Goal: Transaction & Acquisition: Purchase product/service

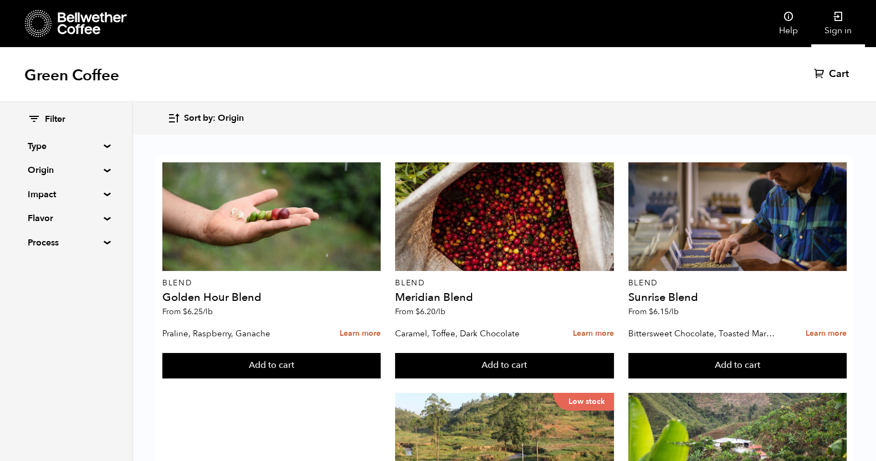
click at [839, 30] on link "Sign in" at bounding box center [838, 23] width 54 height 47
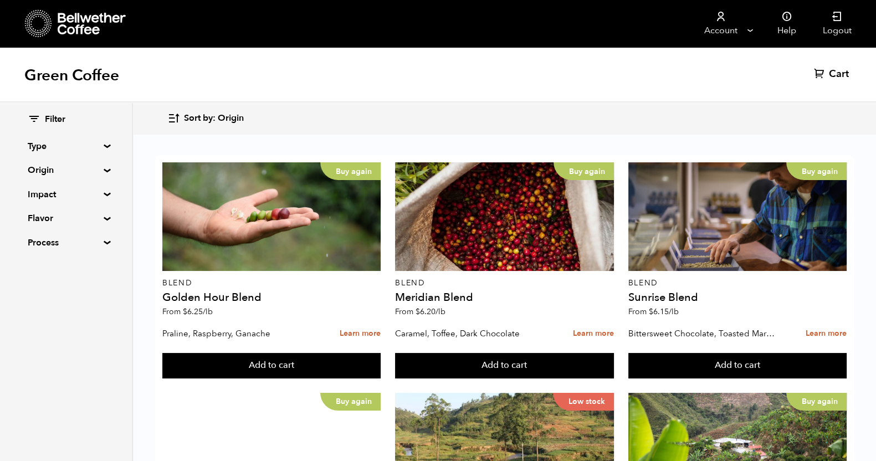
click at [305, 67] on div "Green Coffee Cart (0)" at bounding box center [438, 74] width 876 height 55
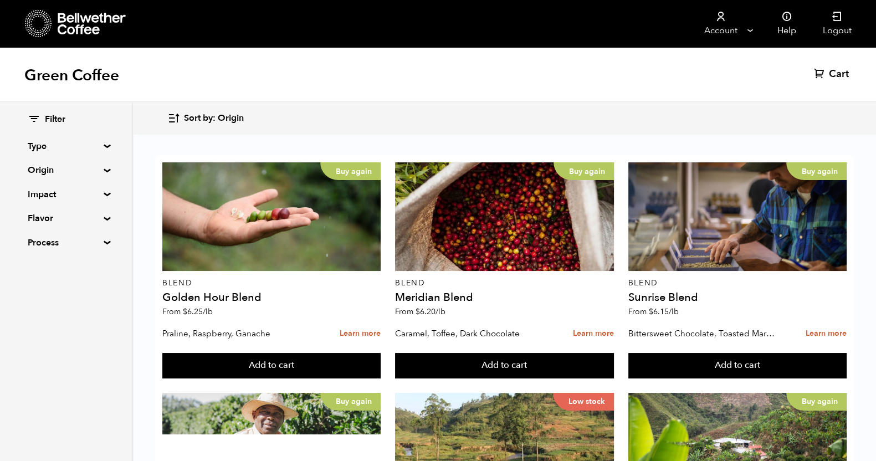
click at [438, 65] on div "Green Coffee Cart (0)" at bounding box center [438, 74] width 876 height 55
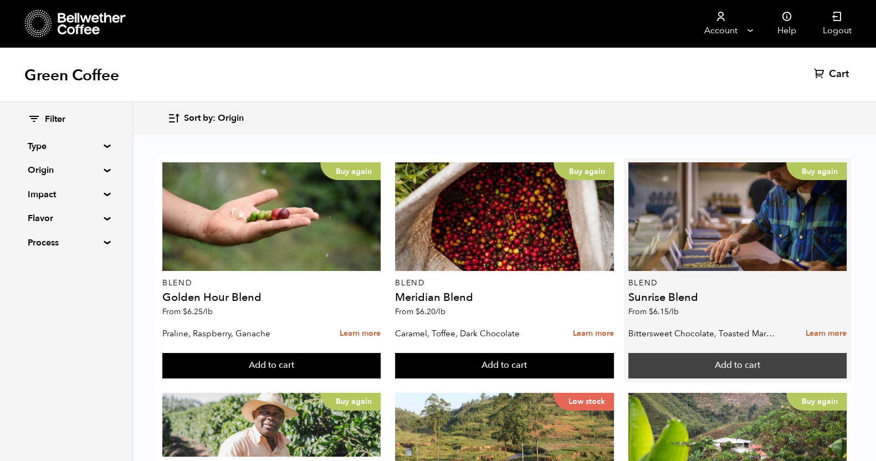
scroll to position [69, 0]
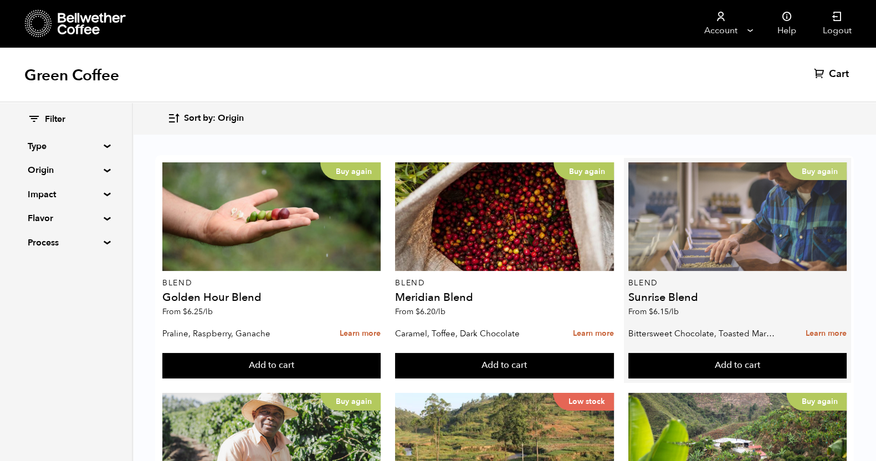
click at [674, 172] on div "Buy again" at bounding box center [737, 216] width 218 height 109
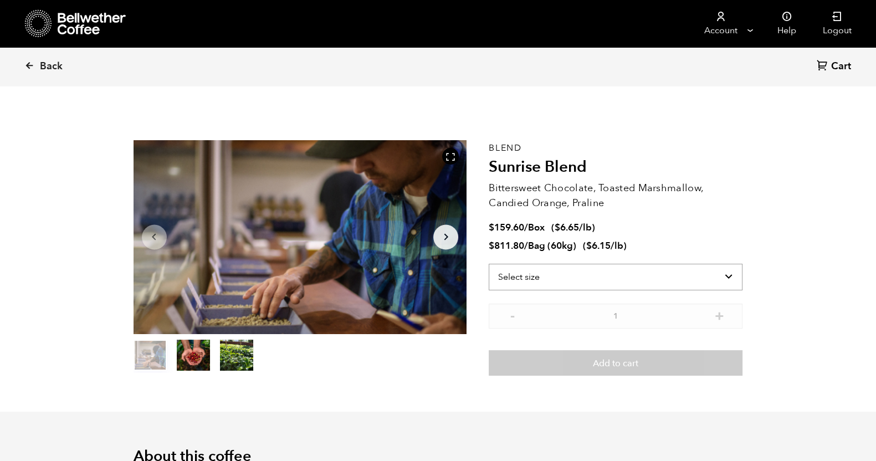
click at [718, 280] on select "Select size Bag (60kg) (132 lbs) Box (24 lbs)" at bounding box center [616, 277] width 254 height 27
select select "box"
click at [489, 264] on select "Select size Bag (60kg) (132 lbs) Box (24 lbs)" at bounding box center [616, 277] width 254 height 27
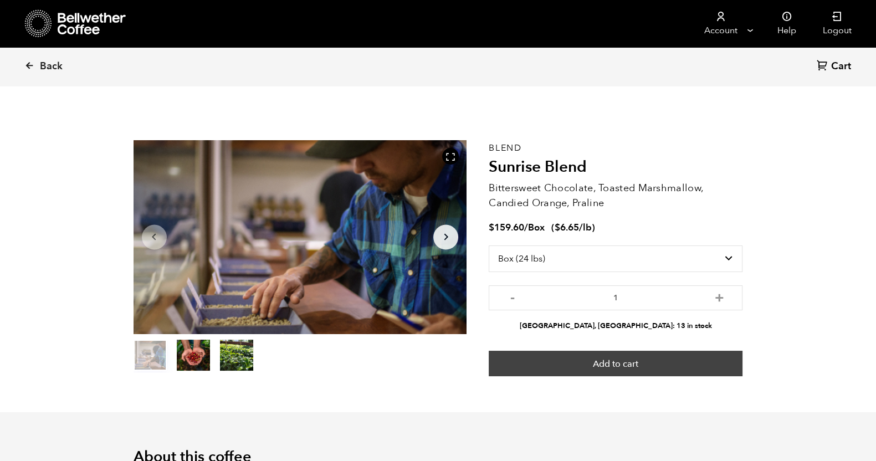
click at [630, 361] on button "Add to cart" at bounding box center [616, 363] width 254 height 25
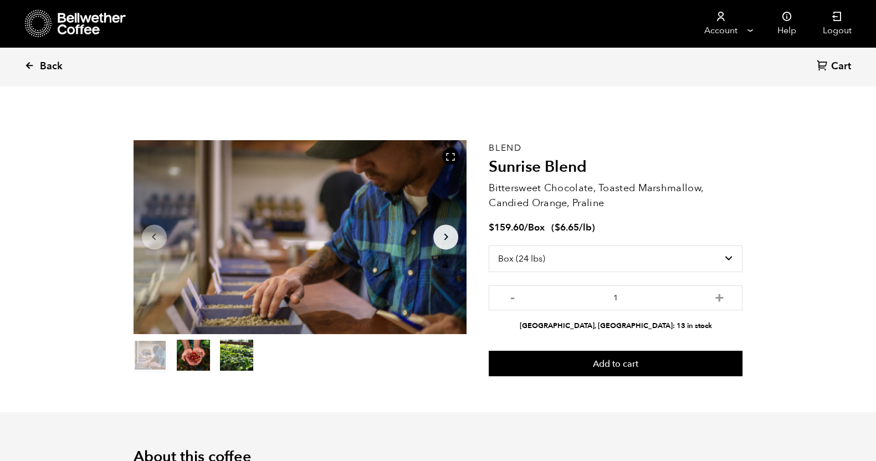
click at [33, 63] on icon at bounding box center [29, 65] width 10 height 10
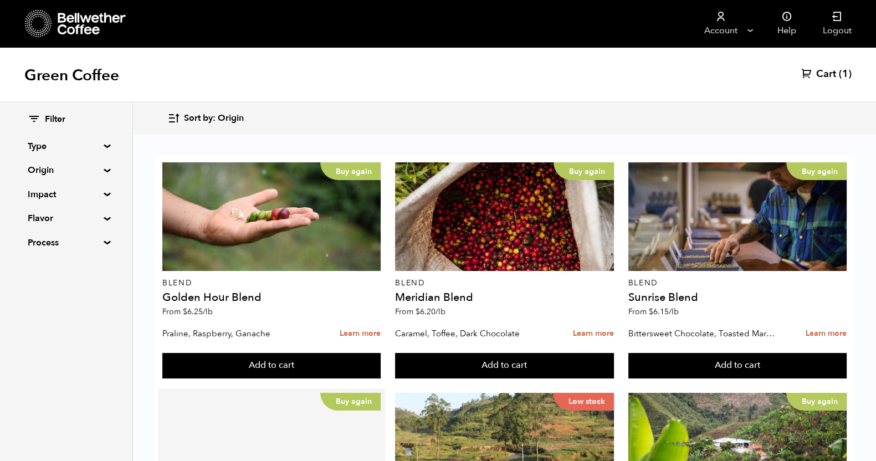
scroll to position [277, 0]
click at [296, 353] on button "Add to cart" at bounding box center [271, 365] width 218 height 25
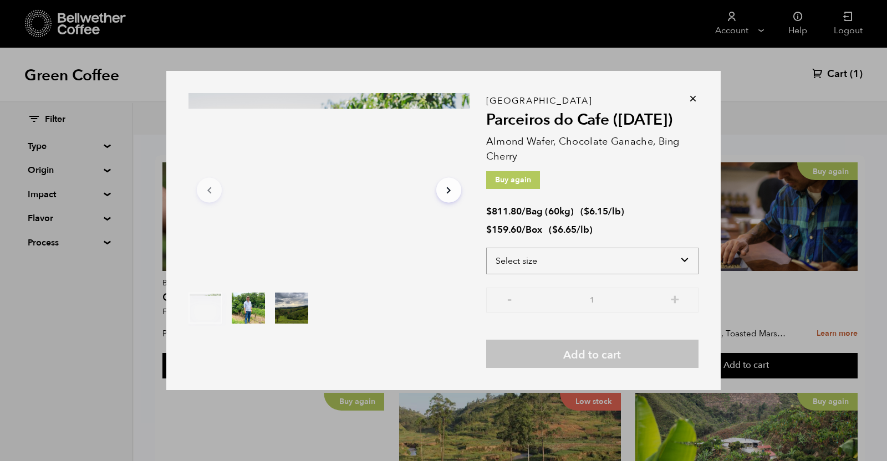
click at [617, 264] on select "Select size Bag (60kg) (132 lbs) Box (24 lbs)" at bounding box center [592, 261] width 212 height 27
select select "box"
click at [486, 248] on select "Select size Bag (60kg) (132 lbs) Box (24 lbs)" at bounding box center [592, 261] width 212 height 27
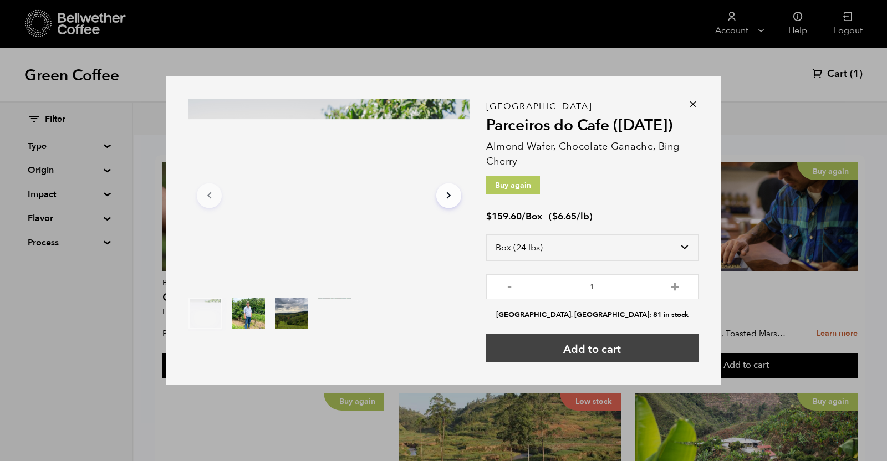
click at [589, 353] on button "Add to cart" at bounding box center [592, 348] width 212 height 28
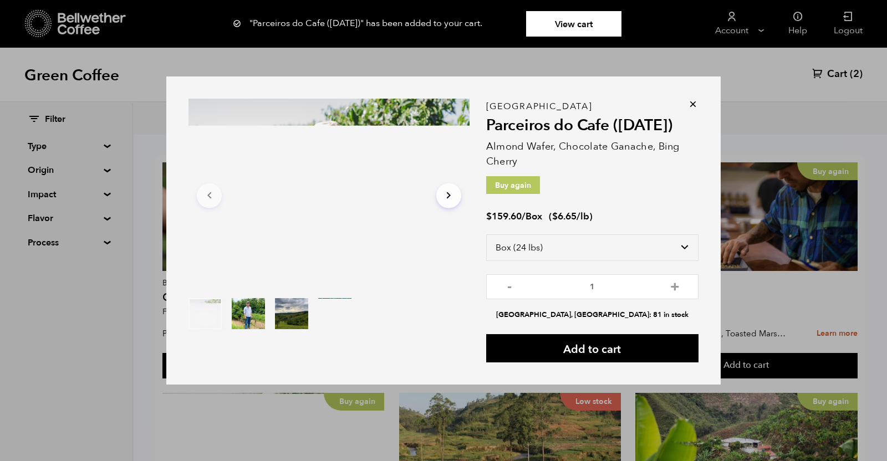
click at [693, 106] on icon at bounding box center [692, 104] width 11 height 11
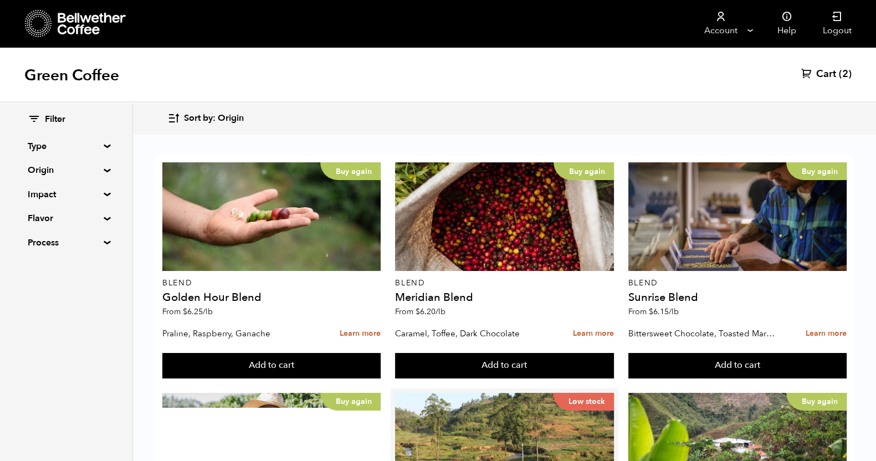
scroll to position [554, 0]
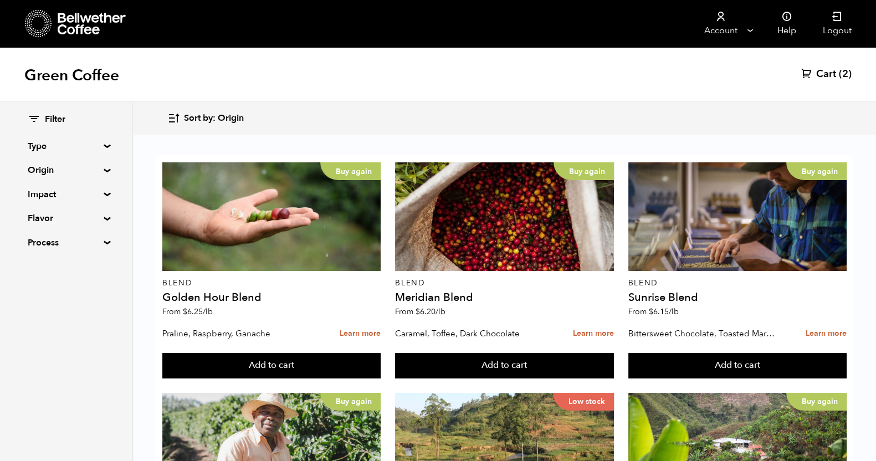
click at [381, 353] on button "Add to cart" at bounding box center [271, 365] width 218 height 25
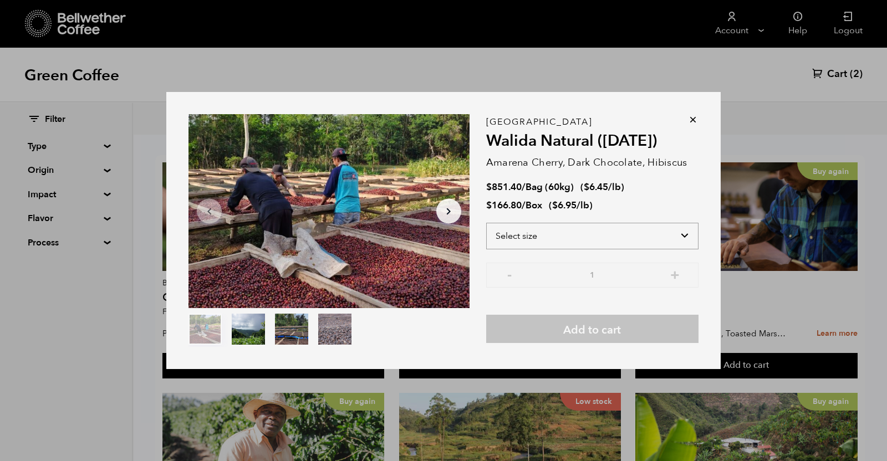
click at [684, 234] on select "Select size Bag (60kg) (132 lbs) Box (24 lbs)" at bounding box center [592, 236] width 212 height 27
click at [486, 223] on select "Select size Bag (60kg) (132 lbs) Box (24 lbs)" at bounding box center [592, 236] width 212 height 27
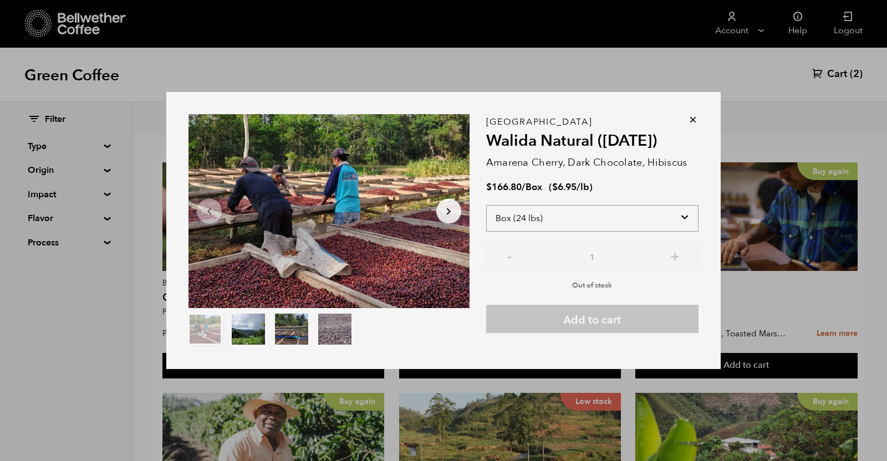
click at [686, 219] on select "Select size Bag (60kg) (132 lbs) Box (24 lbs)" at bounding box center [592, 218] width 212 height 27
select select "bag-3"
click at [486, 205] on select "Select size Bag (60kg) (132 lbs) Box (24 lbs)" at bounding box center [592, 218] width 212 height 27
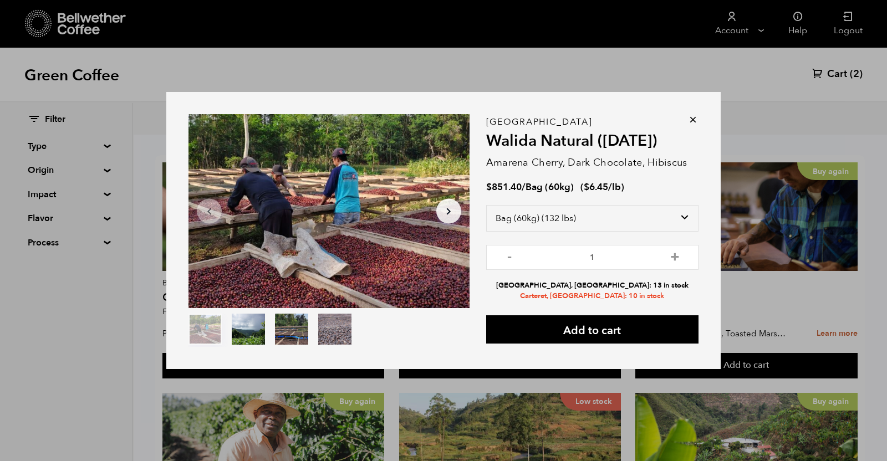
click at [857, 212] on div "Item 1 of 4 Arrow Left Arrow Right item 0 item 1 item 2 item 3 Item 1 of 4 East…" at bounding box center [443, 230] width 887 height 461
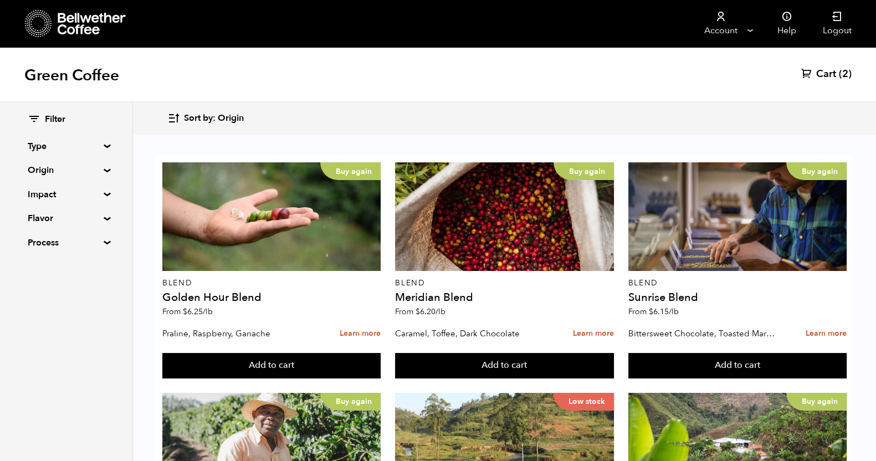
scroll to position [1104, 0]
click at [381, 379] on button "Add to cart" at bounding box center [271, 365] width 218 height 25
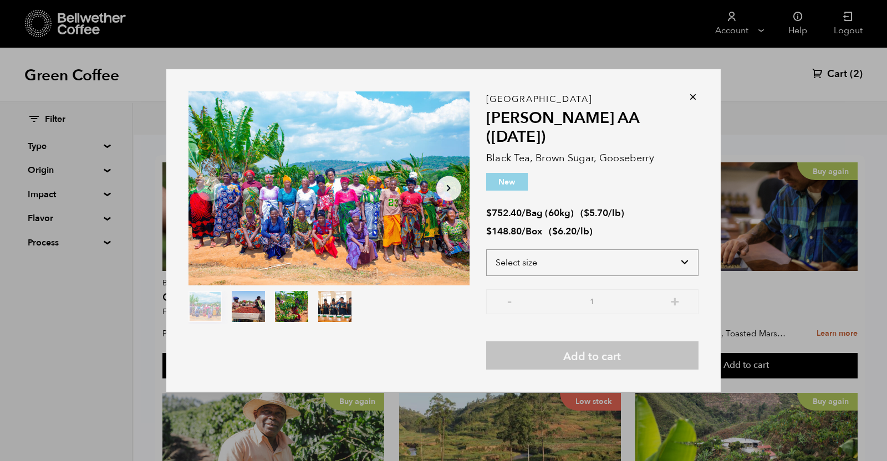
click at [599, 254] on select "Select size Bag (60kg) (132 lbs) Box (24 lbs)" at bounding box center [592, 262] width 212 height 27
select select "box"
click at [486, 249] on select "Select size Bag (60kg) (132 lbs) Box (24 lbs)" at bounding box center [592, 262] width 212 height 27
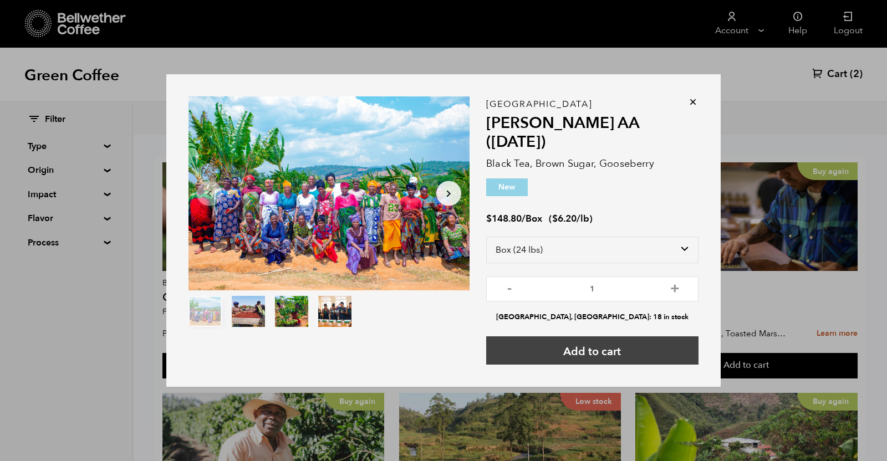
click at [594, 341] on button "Add to cart" at bounding box center [592, 350] width 212 height 28
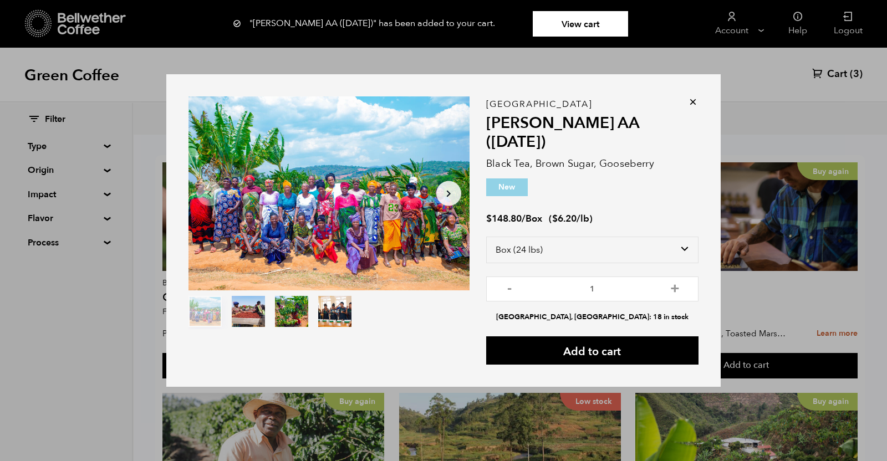
click at [798, 106] on div "Item 1 of 4 Arrow Left Arrow Right item 0 item 1 item 2 item 3 Item 1 of 4 "Usa…" at bounding box center [443, 230] width 887 height 461
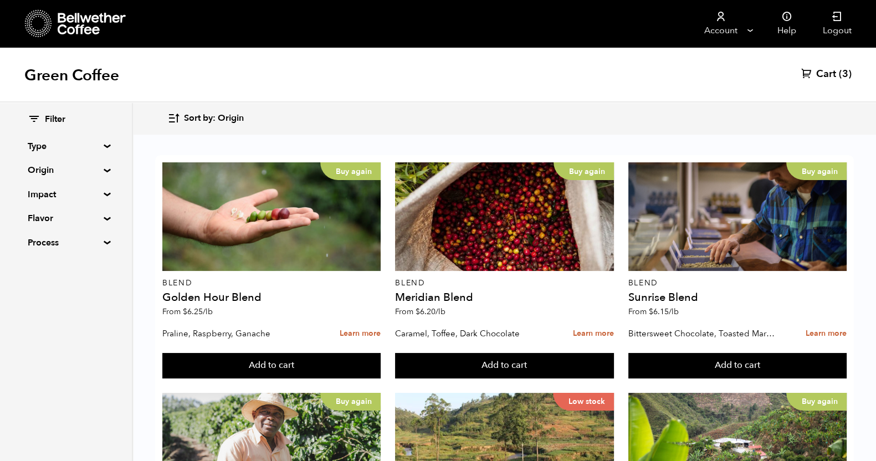
click at [305, 379] on button "Add to cart" at bounding box center [271, 365] width 218 height 25
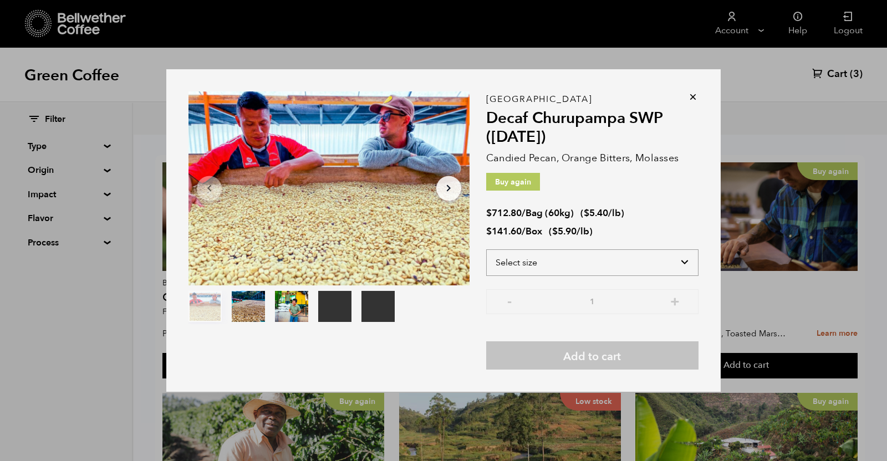
click at [601, 273] on select "Select size Bag (60kg) (132 lbs) Box (24 lbs)" at bounding box center [592, 262] width 212 height 27
select select "box"
click at [486, 249] on select "Select size Bag (60kg) (132 lbs) Box (24 lbs)" at bounding box center [592, 262] width 212 height 27
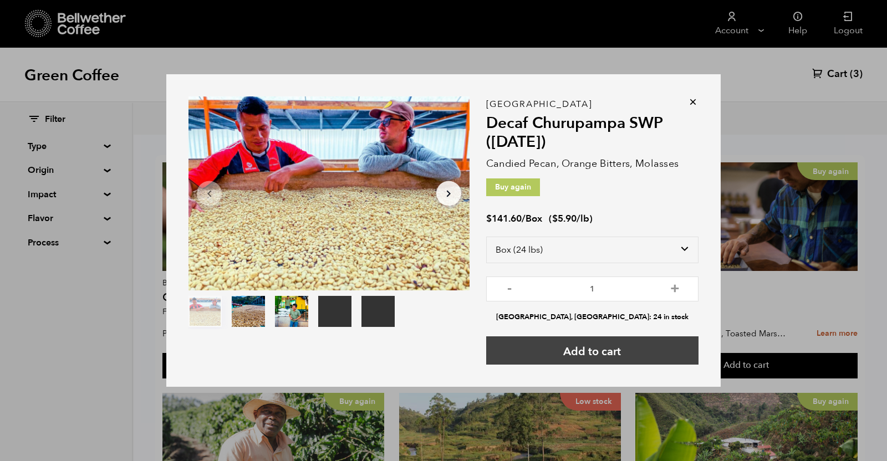
click at [618, 353] on button "Add to cart" at bounding box center [592, 350] width 212 height 28
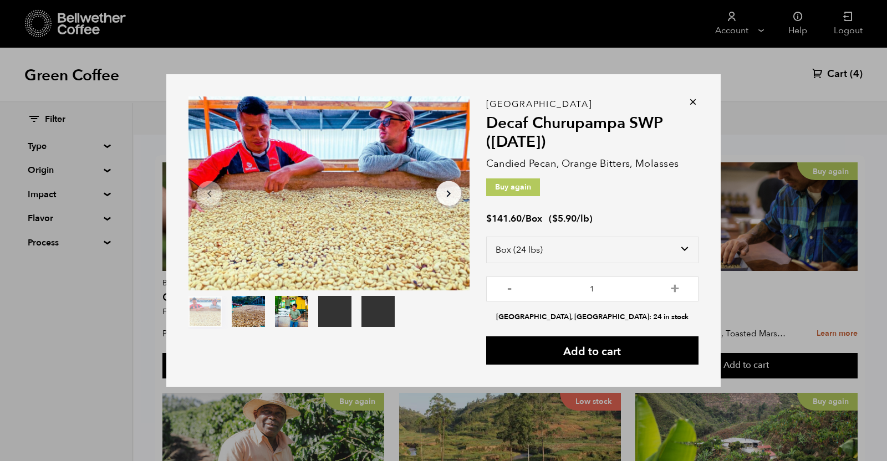
click at [696, 102] on icon at bounding box center [692, 101] width 11 height 11
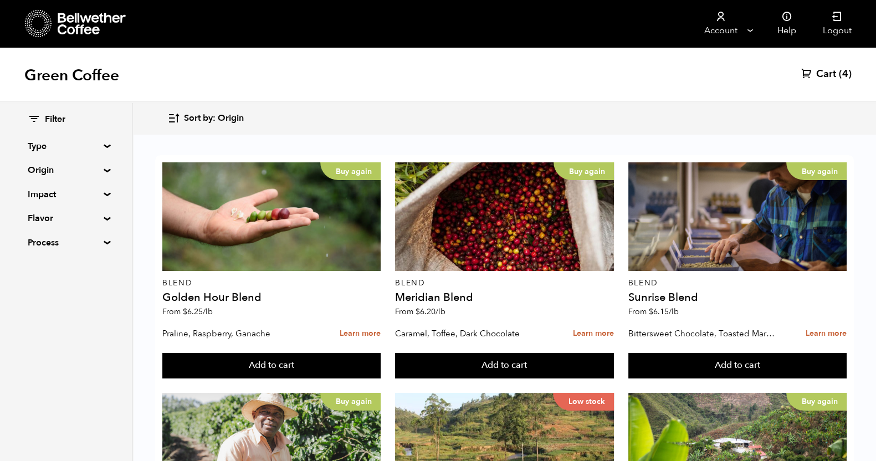
click at [622, 76] on div "Green Coffee Cart (4)" at bounding box center [438, 74] width 876 height 55
click at [827, 79] on span "Cart" at bounding box center [826, 74] width 20 height 13
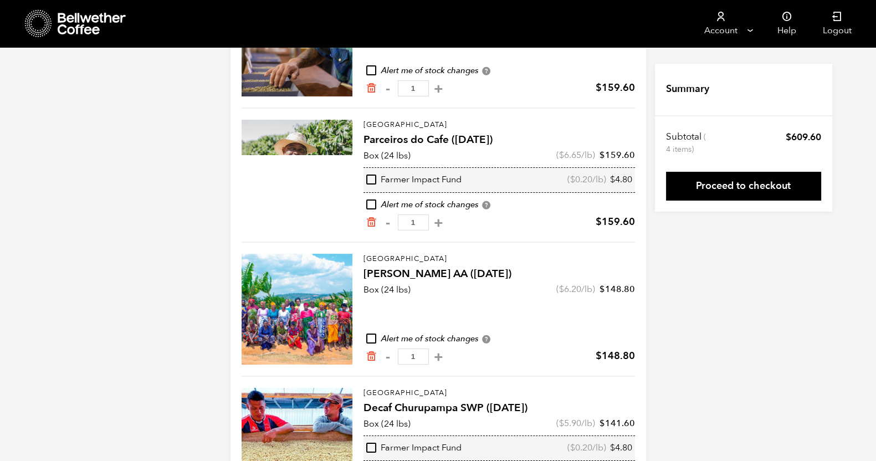
scroll to position [255, 0]
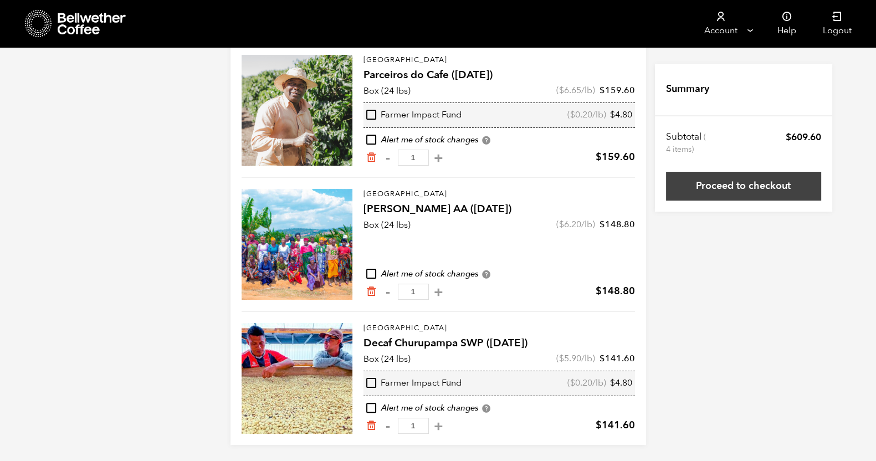
click at [706, 181] on link "Proceed to checkout" at bounding box center [743, 186] width 155 height 29
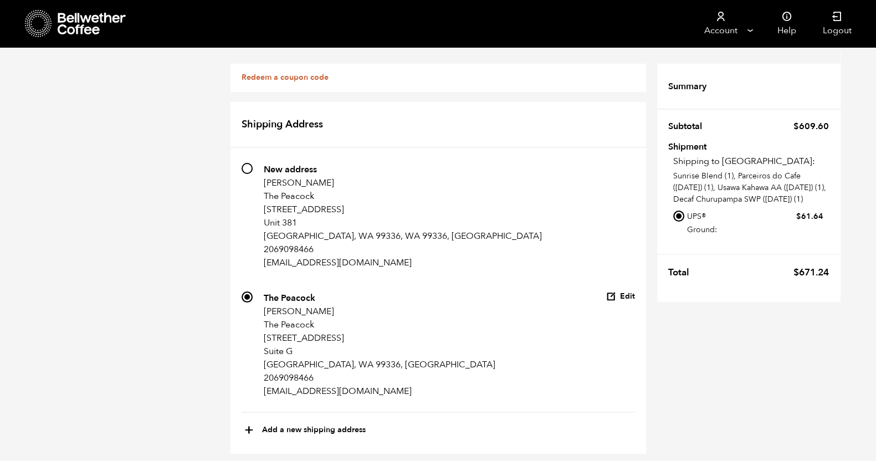
scroll to position [693, 0]
radio input "true"
